Goal: Information Seeking & Learning: Learn about a topic

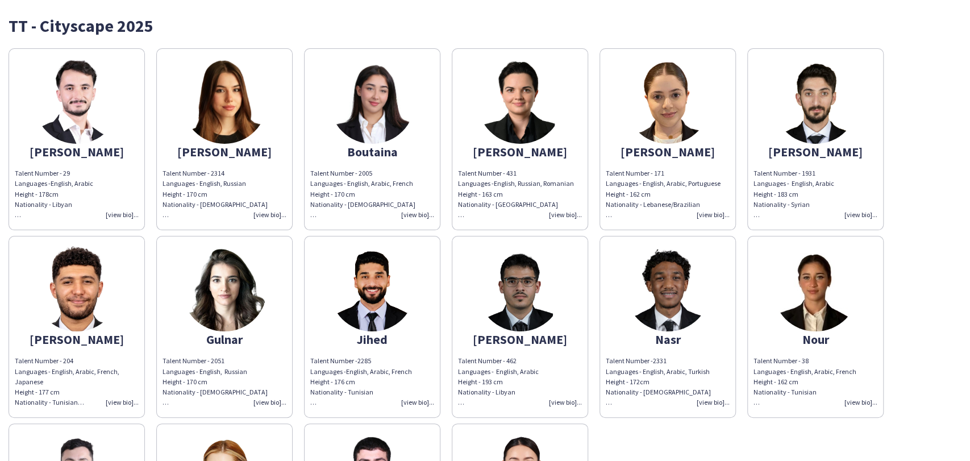
click at [809, 304] on img at bounding box center [815, 288] width 85 height 85
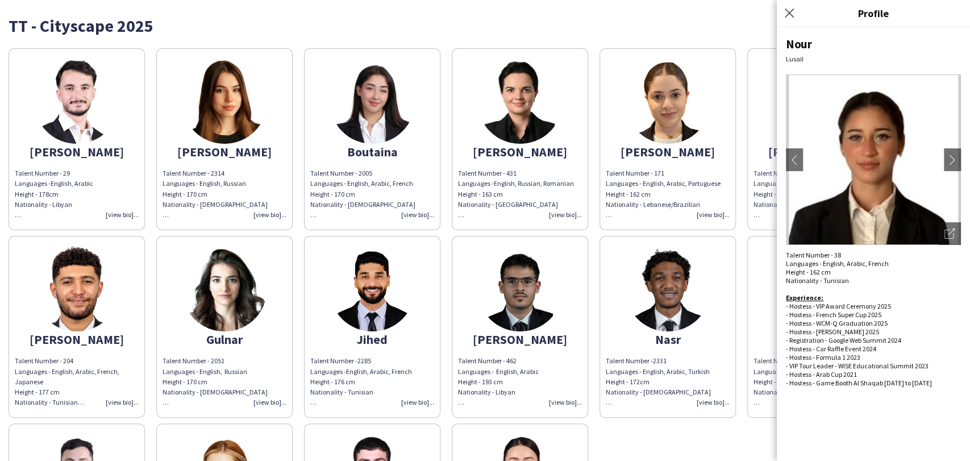
click at [963, 157] on div "Nour Lusail chevron-left chevron-right Open photos pop-in Talent Number - 38 La…" at bounding box center [873, 244] width 193 height 434
click at [955, 159] on app-icon "chevron-right" at bounding box center [953, 160] width 16 height 10
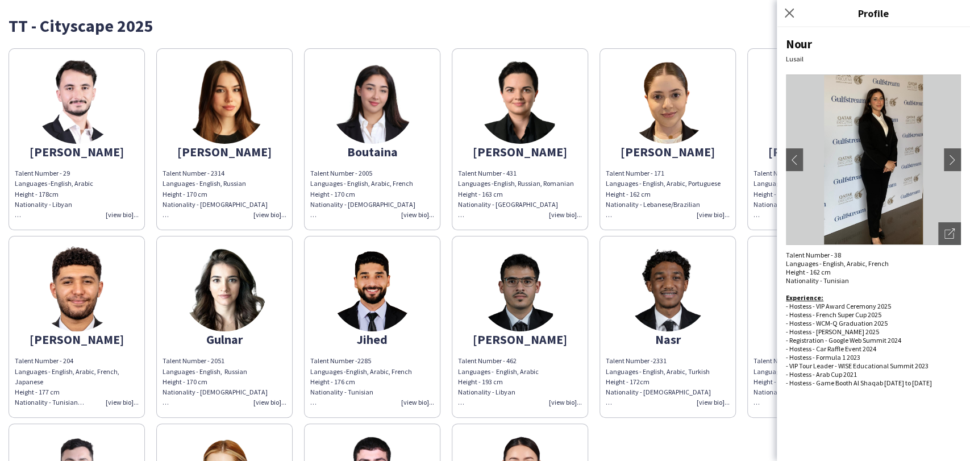
click at [951, 172] on img at bounding box center [873, 159] width 175 height 170
click at [953, 152] on button "chevron-right" at bounding box center [952, 159] width 23 height 23
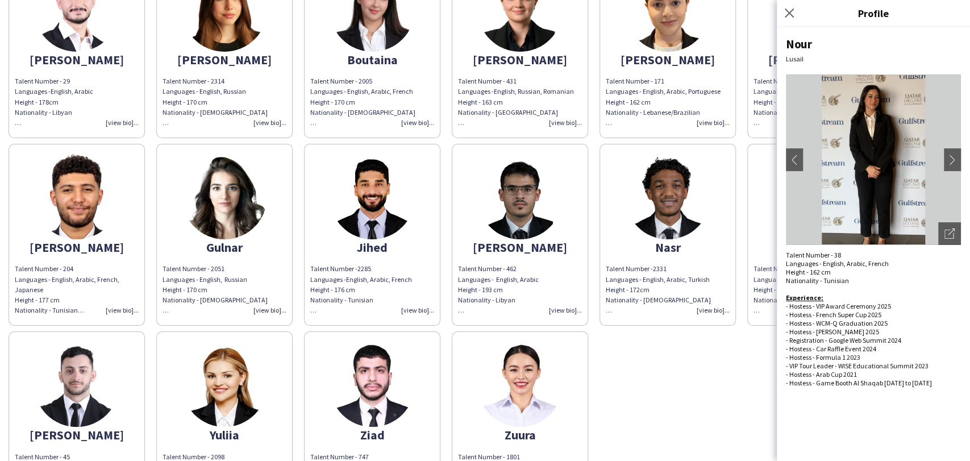
scroll to position [196, 0]
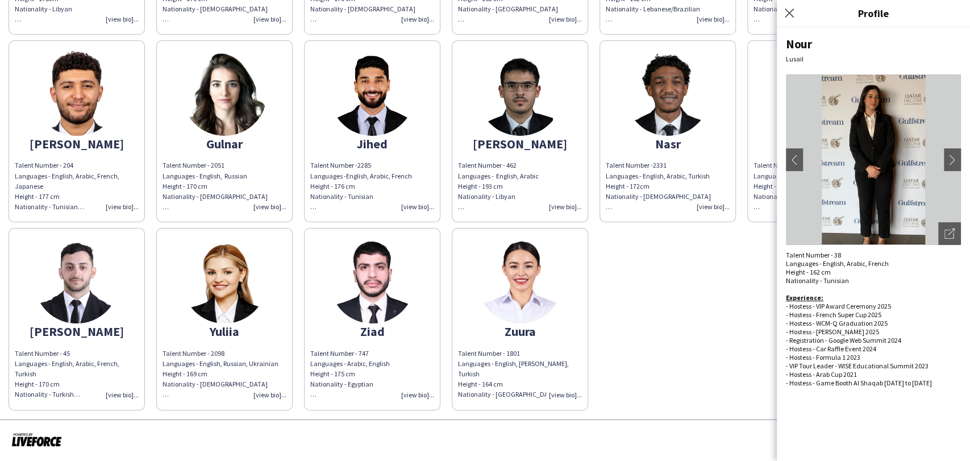
click at [542, 289] on img at bounding box center [519, 280] width 85 height 85
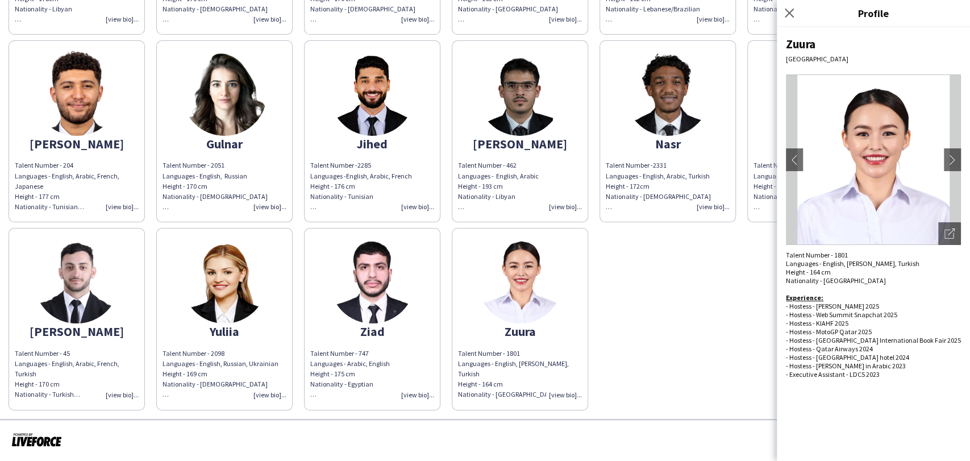
click at [958, 173] on img at bounding box center [873, 159] width 175 height 170
click at [949, 160] on app-icon "chevron-right" at bounding box center [953, 160] width 16 height 10
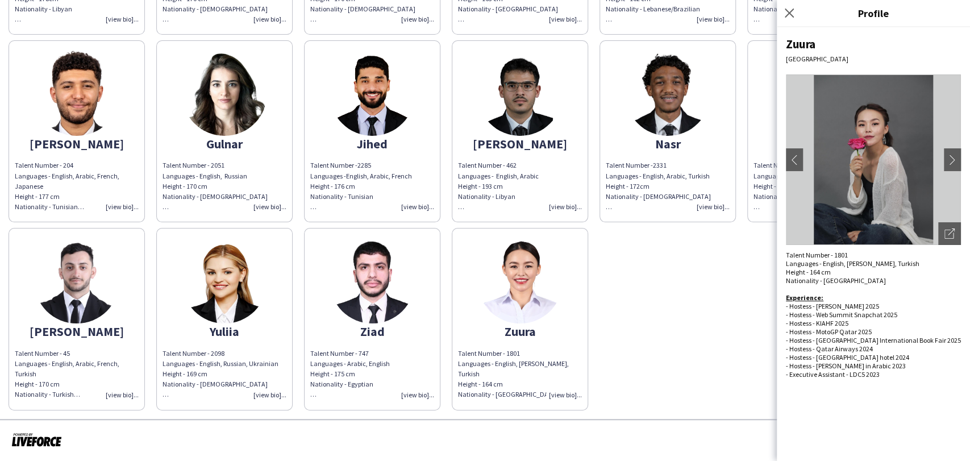
click at [954, 215] on img at bounding box center [873, 159] width 175 height 170
click at [947, 238] on icon "Open photos pop-in" at bounding box center [950, 233] width 10 height 10
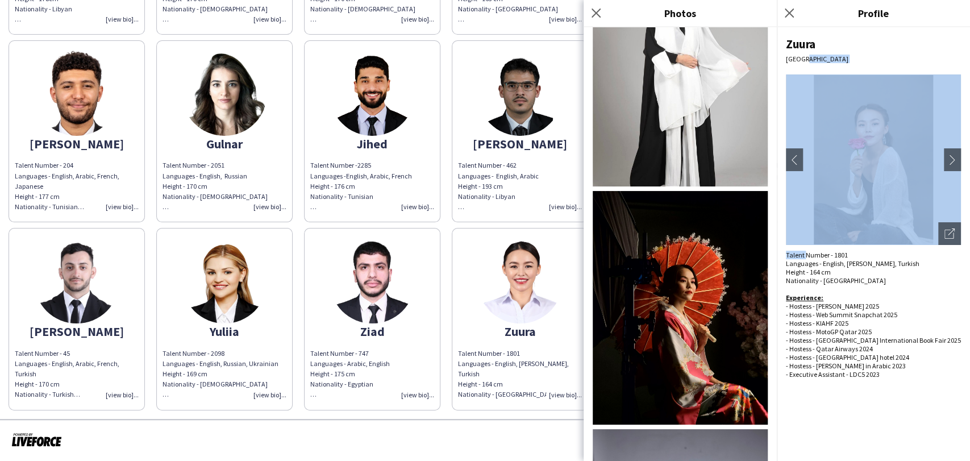
scroll to position [669, 0]
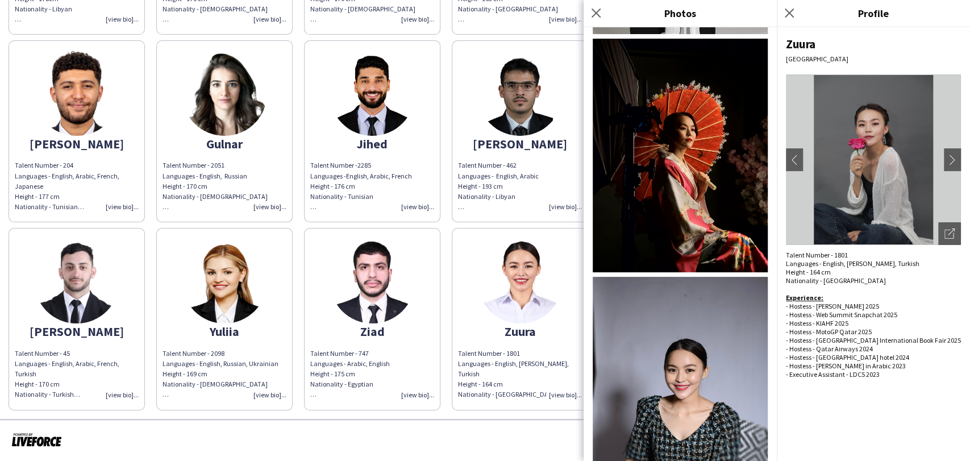
click at [473, 434] on div at bounding box center [485, 440] width 970 height 42
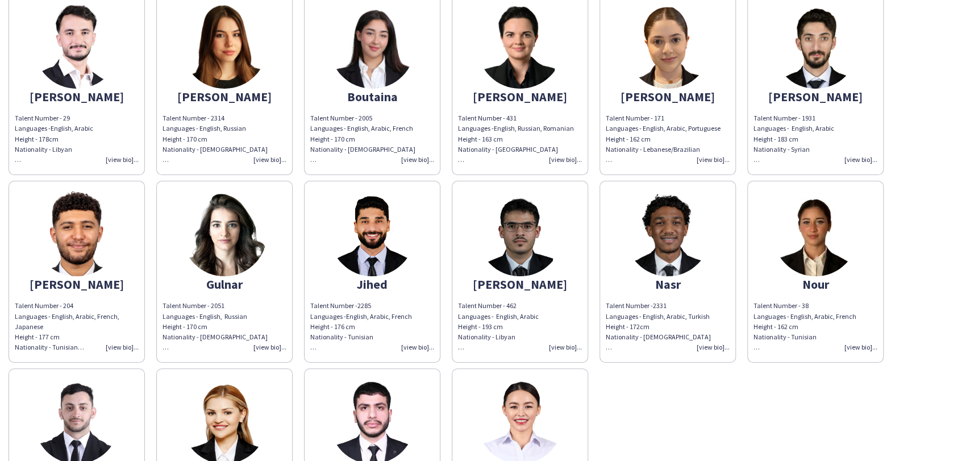
scroll to position [0, 0]
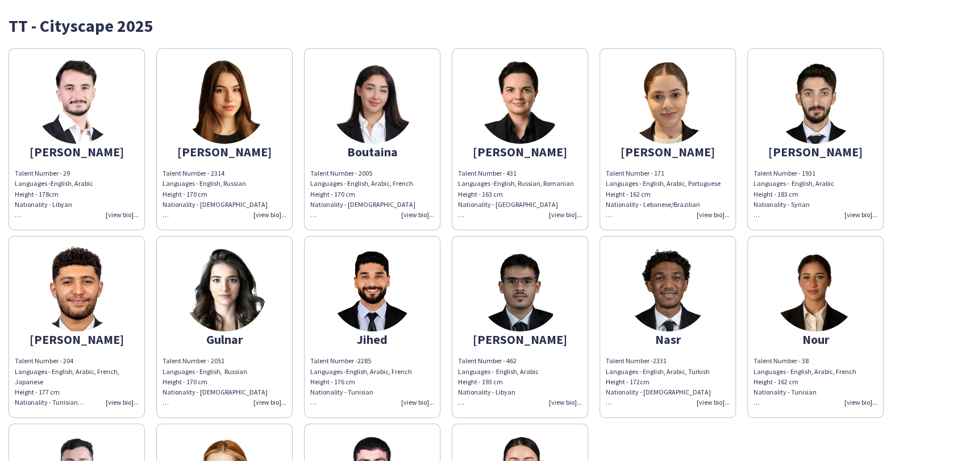
click at [392, 106] on img at bounding box center [372, 101] width 85 height 85
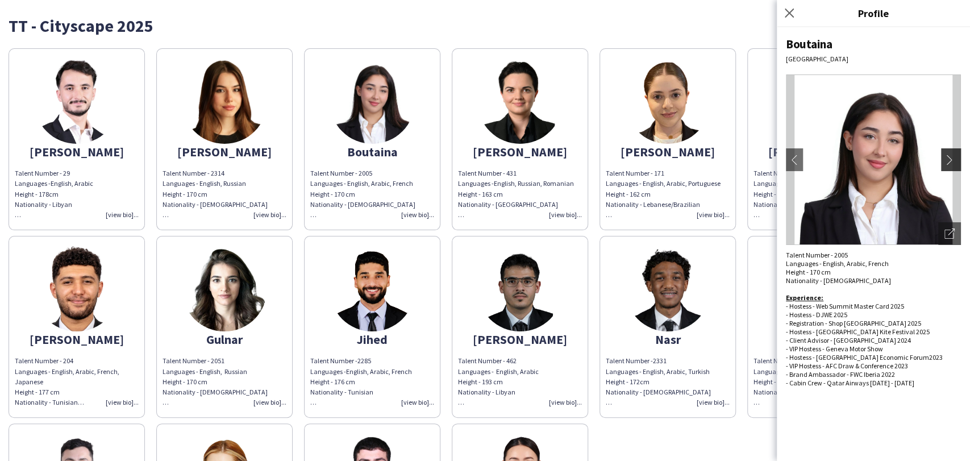
click at [950, 165] on button "chevron-right" at bounding box center [952, 159] width 23 height 23
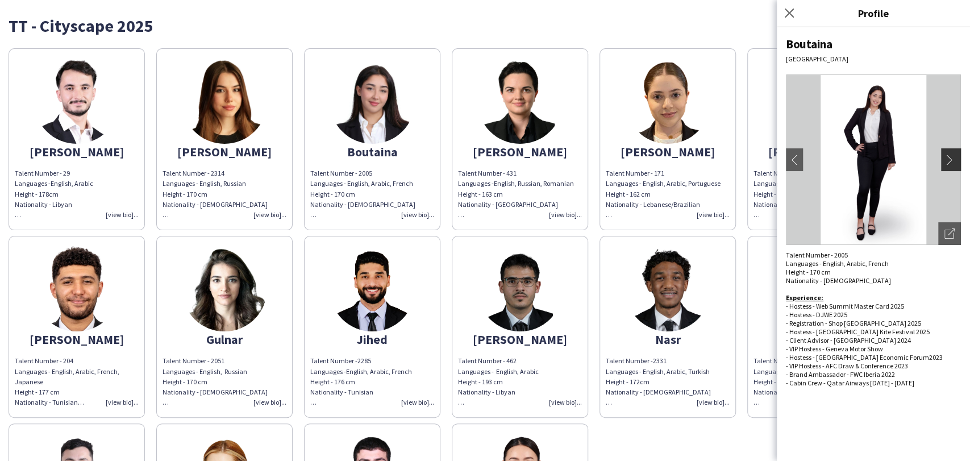
drag, startPoint x: 949, startPoint y: 159, endPoint x: 945, endPoint y: 165, distance: 6.6
click at [949, 160] on app-icon "chevron-right" at bounding box center [953, 160] width 16 height 10
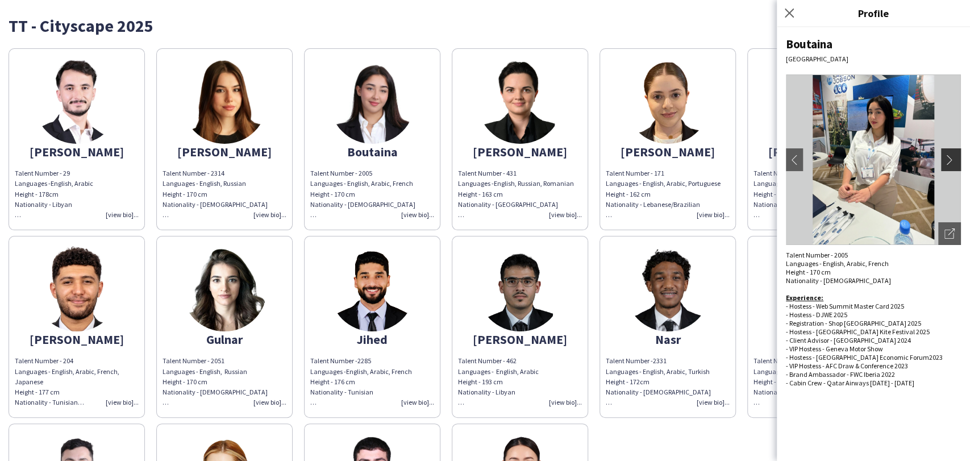
click at [950, 151] on button "chevron-right" at bounding box center [952, 159] width 23 height 23
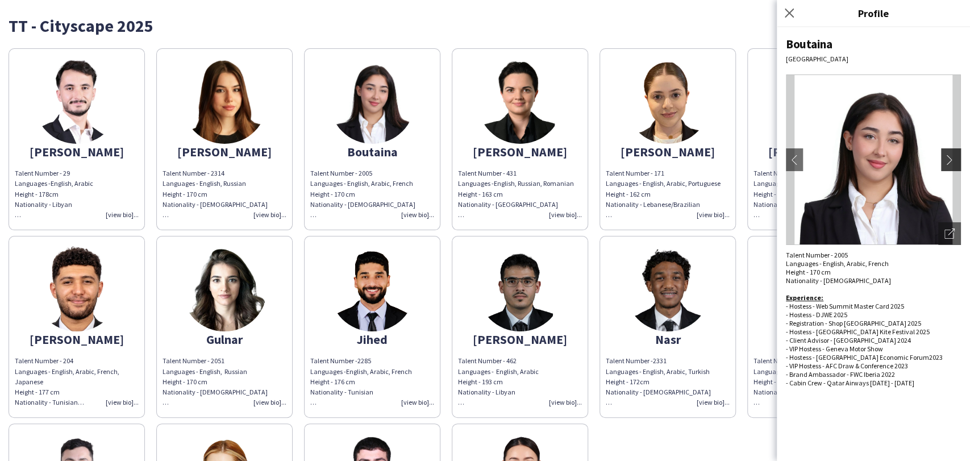
click at [950, 156] on app-icon "chevron-right" at bounding box center [953, 160] width 16 height 10
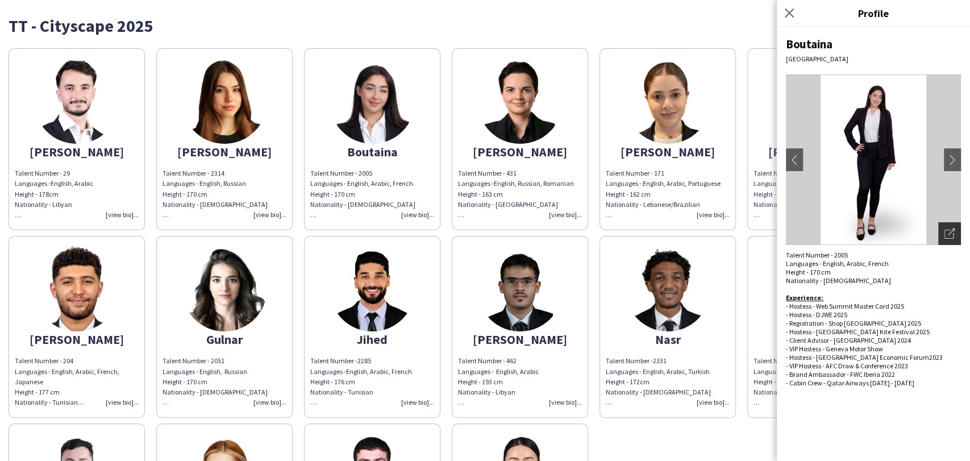
click at [949, 227] on div "Open photos pop-in" at bounding box center [949, 233] width 23 height 23
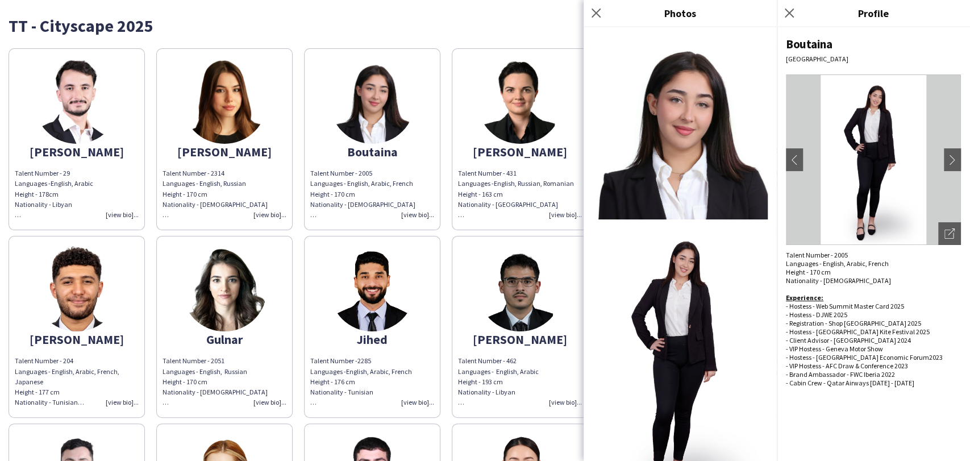
click at [246, 99] on img at bounding box center [224, 101] width 85 height 85
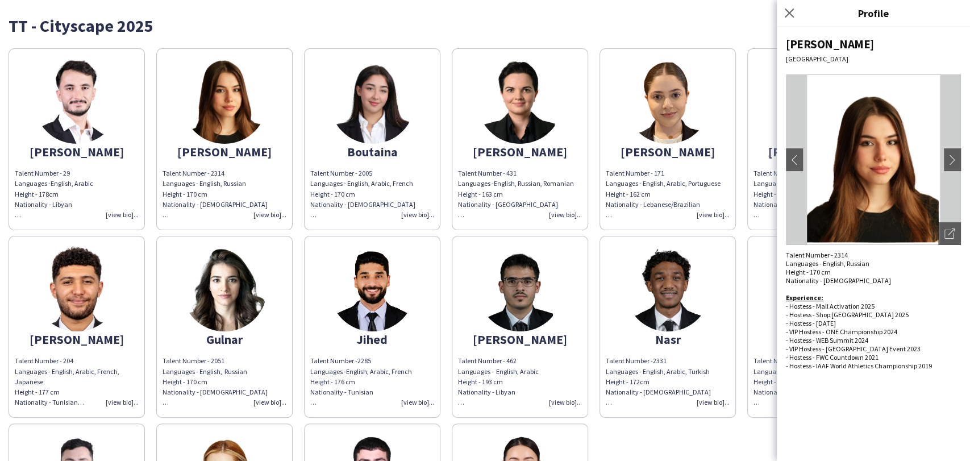
click at [962, 226] on div "[PERSON_NAME] chevron-left chevron-right Open photos pop-in Talent Number - 231…" at bounding box center [873, 244] width 193 height 434
click at [956, 228] on div "Open photos pop-in" at bounding box center [949, 233] width 23 height 23
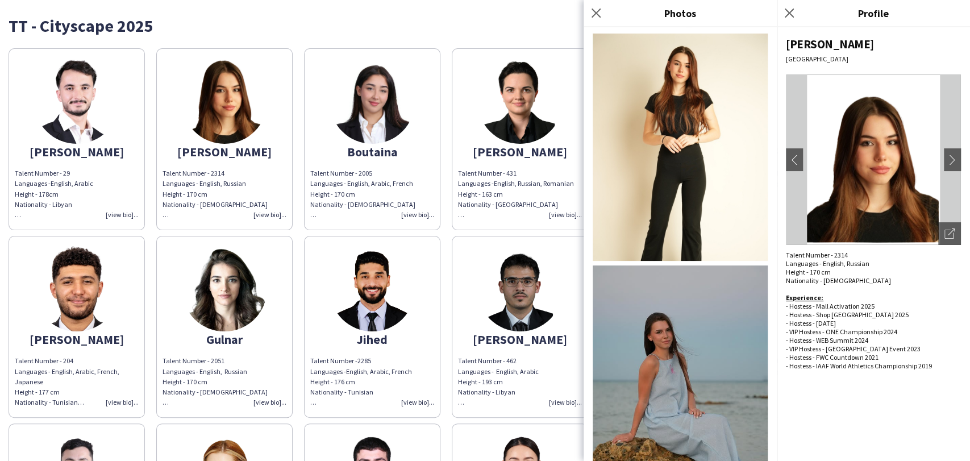
scroll to position [459, 0]
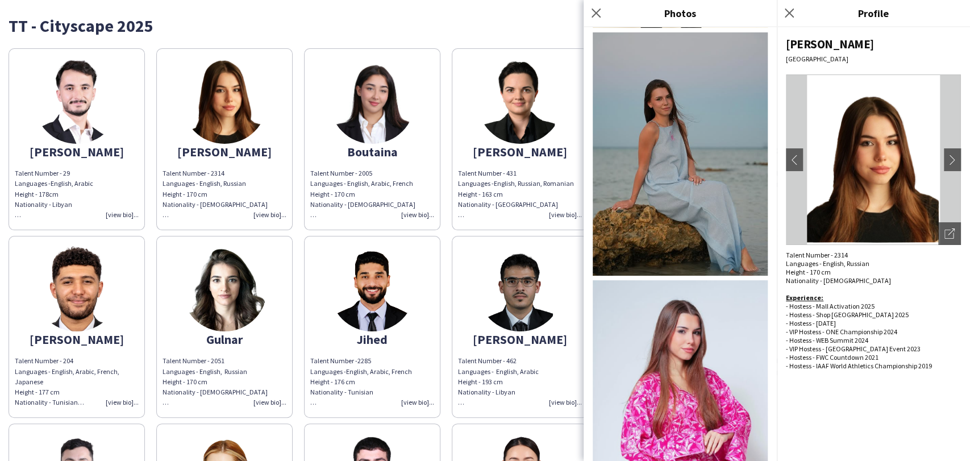
drag, startPoint x: 785, startPoint y: 14, endPoint x: 773, endPoint y: 19, distance: 13.7
click at [785, 13] on icon "Close pop-in" at bounding box center [789, 13] width 9 height 9
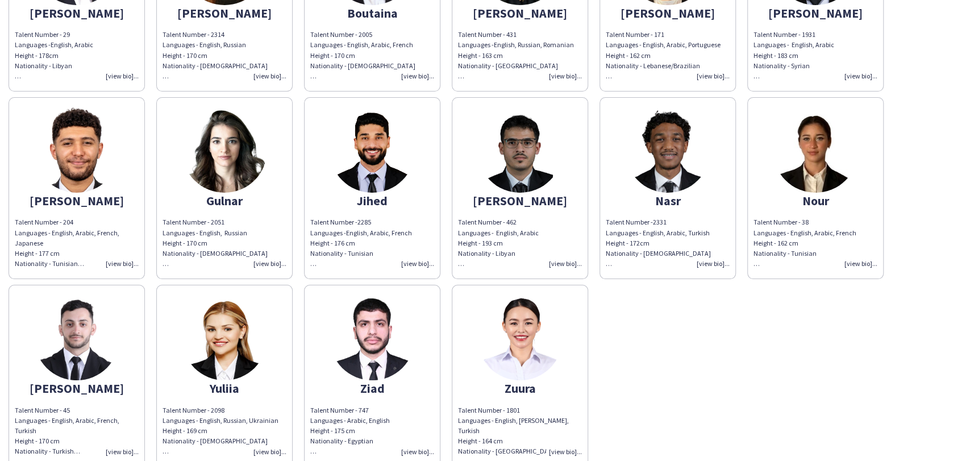
scroll to position [196, 0]
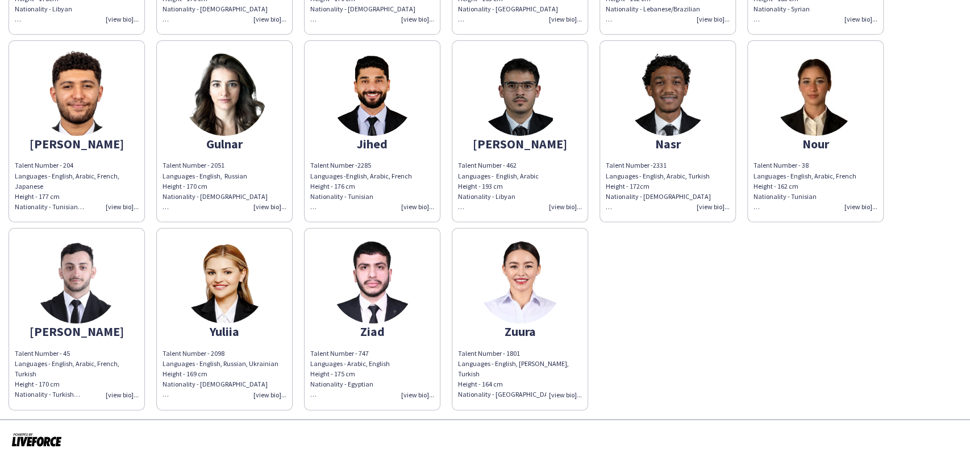
click at [530, 303] on img at bounding box center [519, 280] width 85 height 85
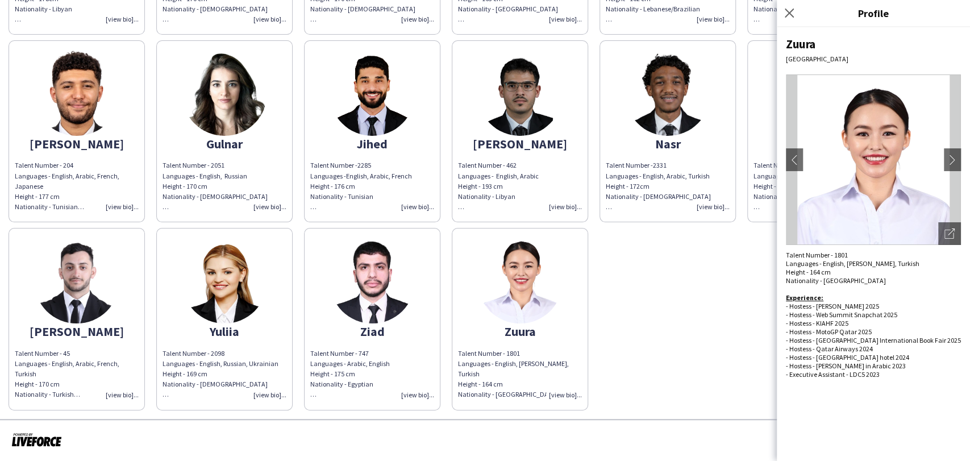
click at [614, 291] on div "[PERSON_NAME] Talent Number - 29 Languages - English, Arabic Height - 178cm Nat…" at bounding box center [485, 128] width 953 height 563
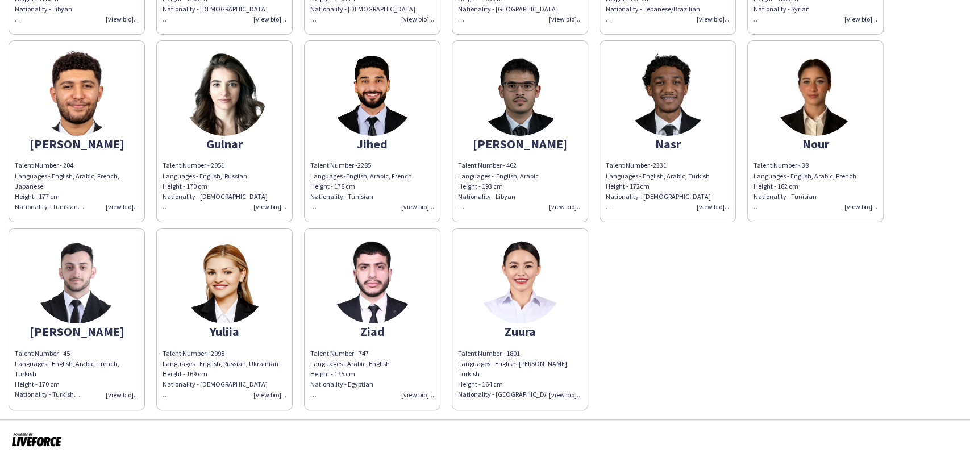
click at [692, 301] on div "[PERSON_NAME] Talent Number - 29 Languages - English, Arabic Height - 178cm Nat…" at bounding box center [485, 128] width 953 height 563
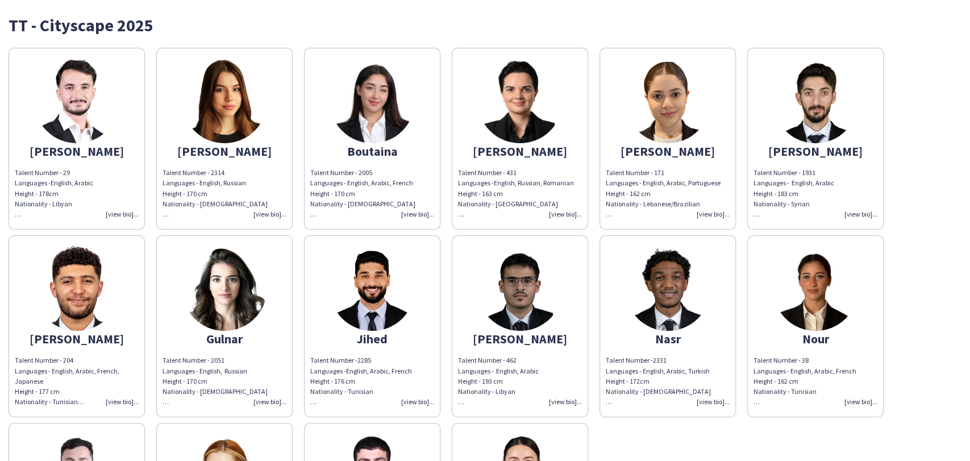
scroll to position [0, 0]
